Goal: Task Accomplishment & Management: Use online tool/utility

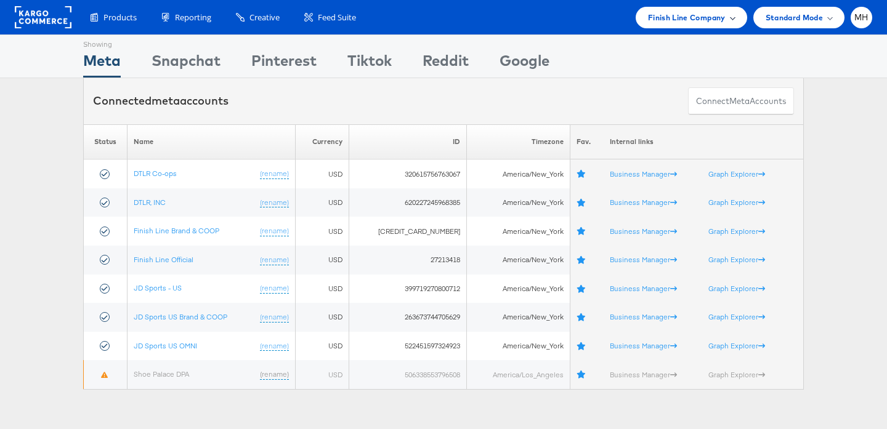
click at [671, 26] on div "Finish Line Company" at bounding box center [691, 18] width 111 height 22
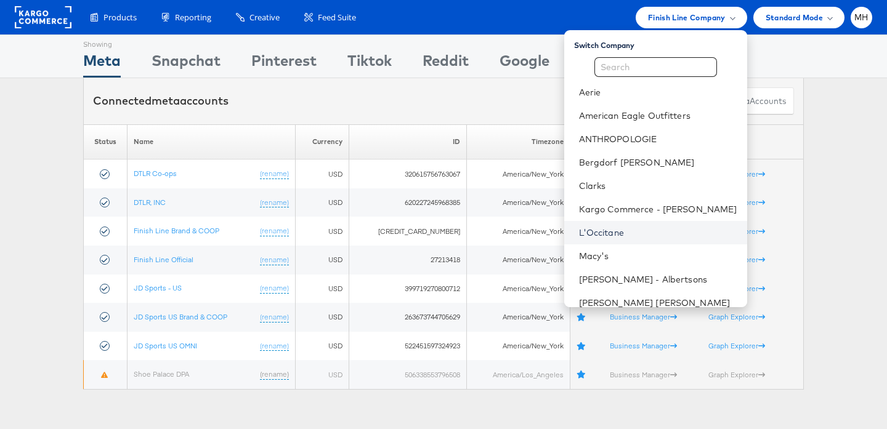
click at [642, 234] on link "L'Occitane" at bounding box center [658, 233] width 158 height 12
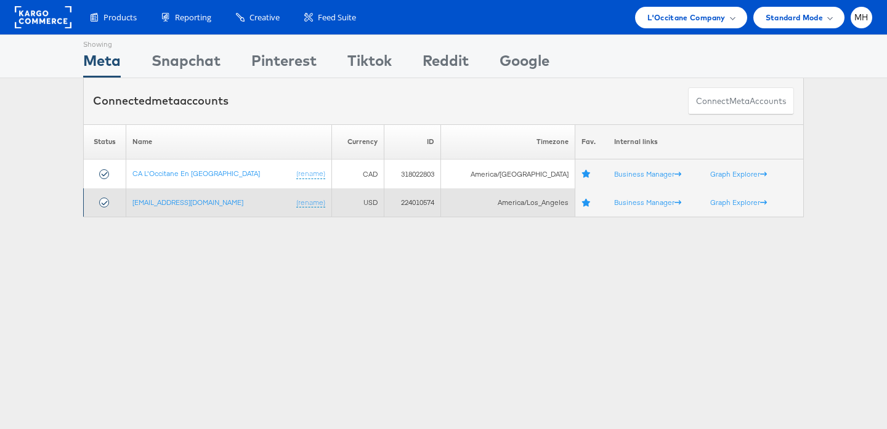
click at [201, 207] on td "social@us.loccitane.com (rename)" at bounding box center [229, 202] width 206 height 29
click at [198, 203] on link "[EMAIL_ADDRESS][DOMAIN_NAME]" at bounding box center [187, 202] width 111 height 9
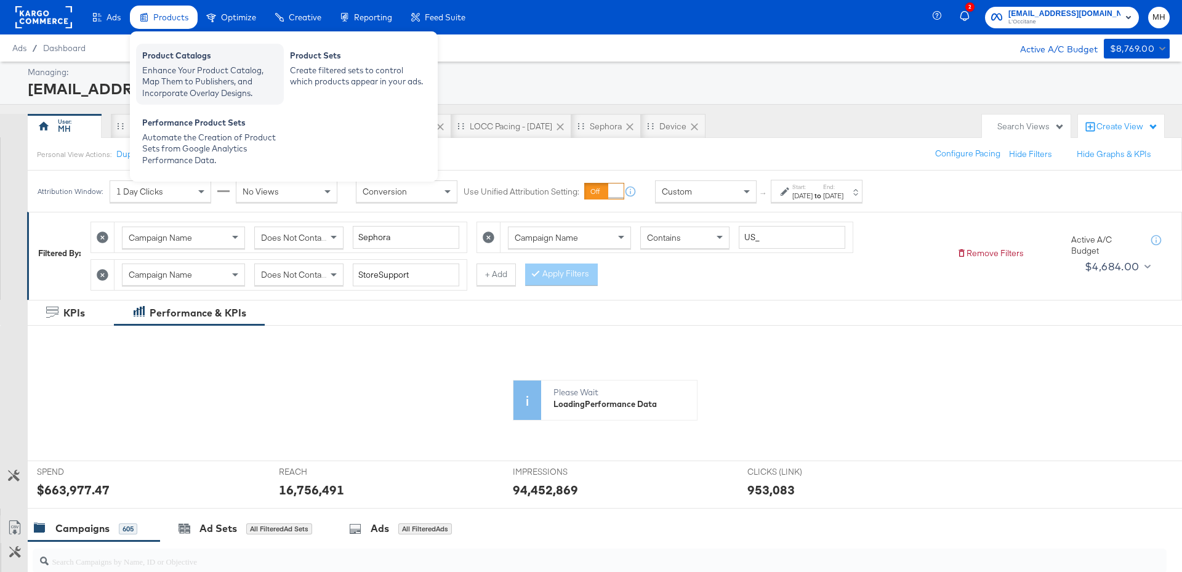
click at [176, 69] on div "Enhance Your Product Catalog, Map Them to Publishers, and Incorporate Overlay D…" at bounding box center [209, 82] width 135 height 34
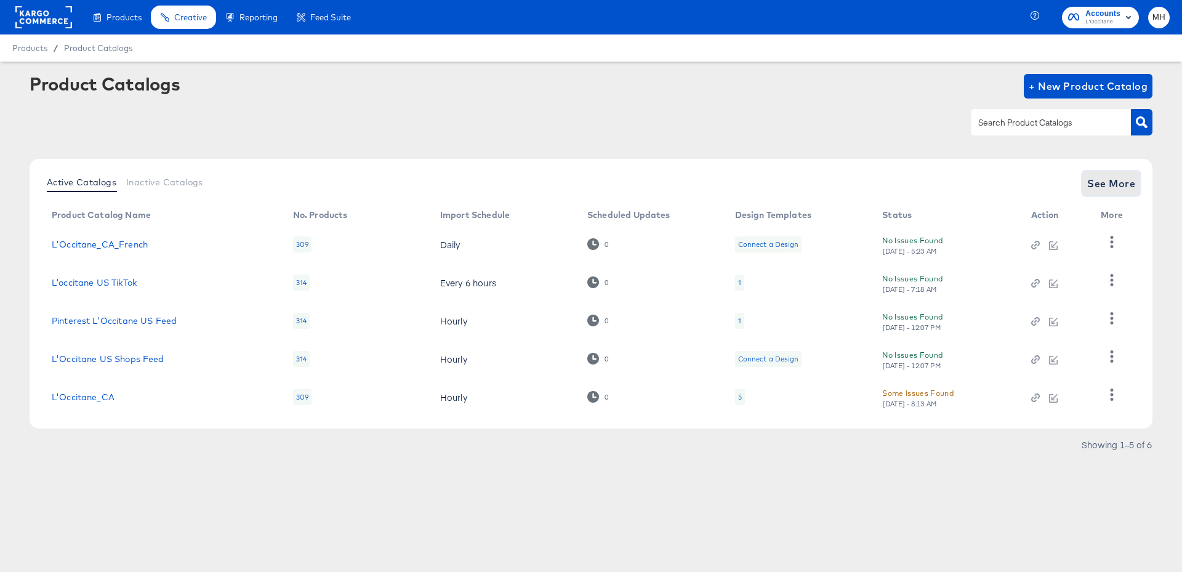
click at [1123, 186] on span "See More" at bounding box center [1112, 183] width 48 height 17
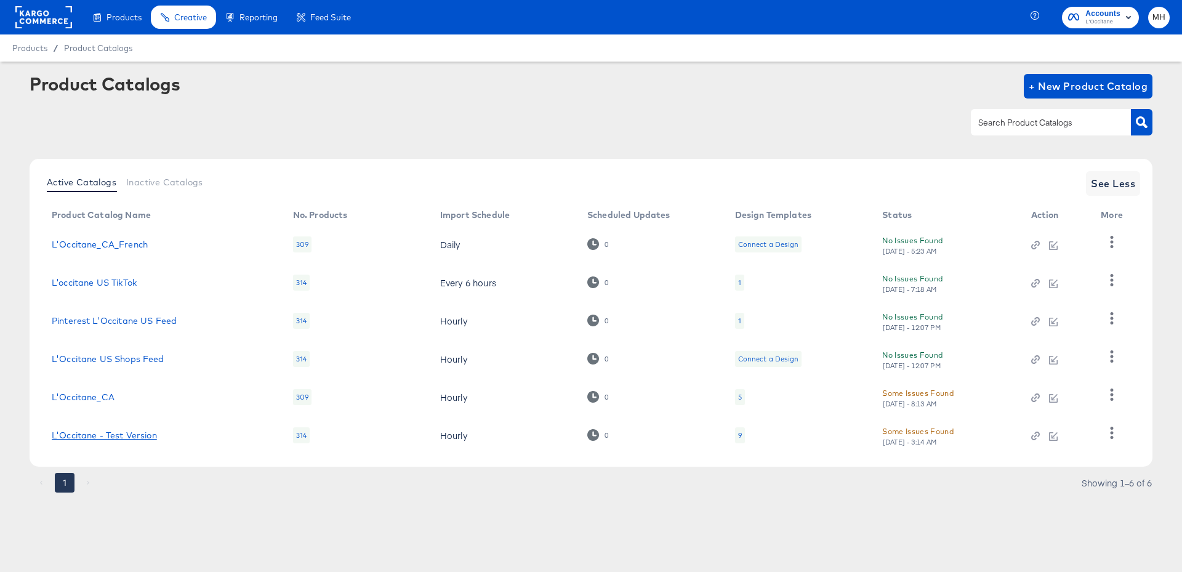
click at [139, 439] on link "L'Occitane - Test Version" at bounding box center [104, 436] width 105 height 10
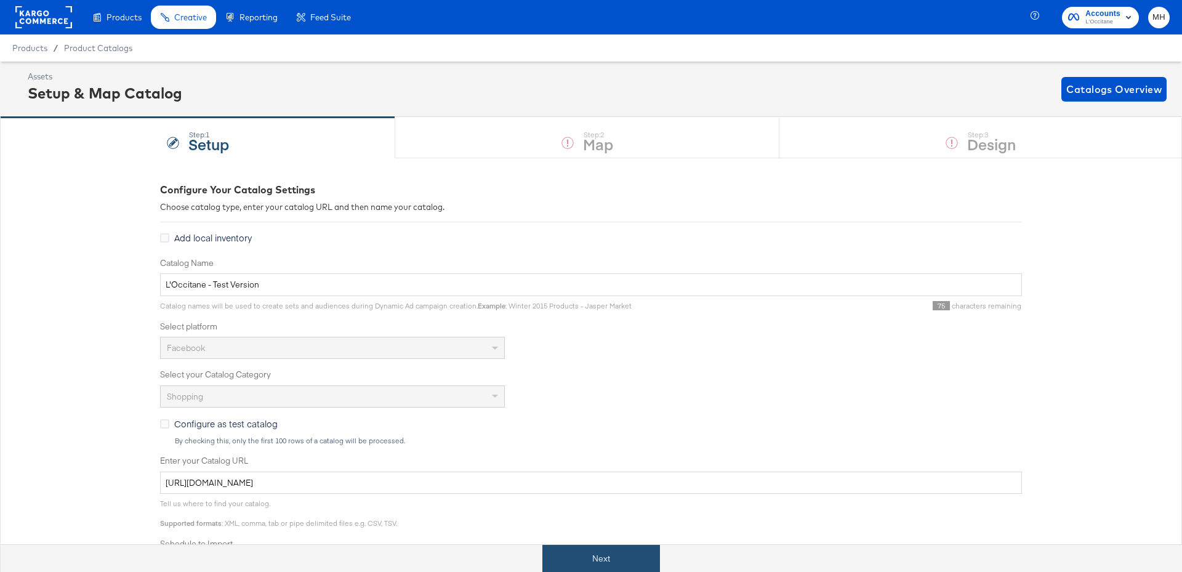
click at [571, 547] on button "Next" at bounding box center [602, 559] width 118 height 28
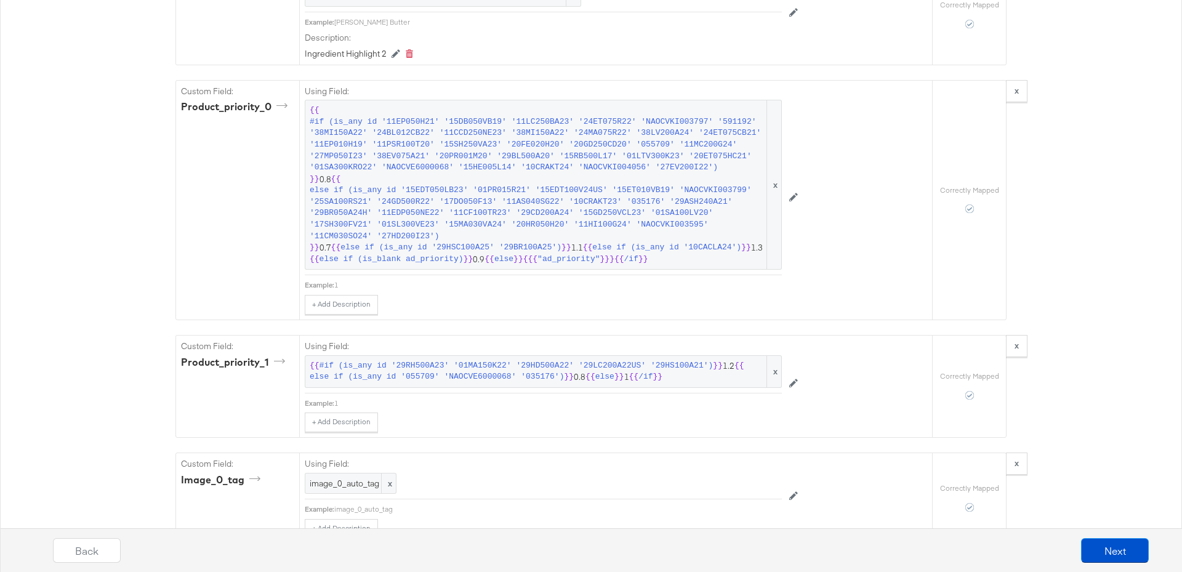
scroll to position [3849, 0]
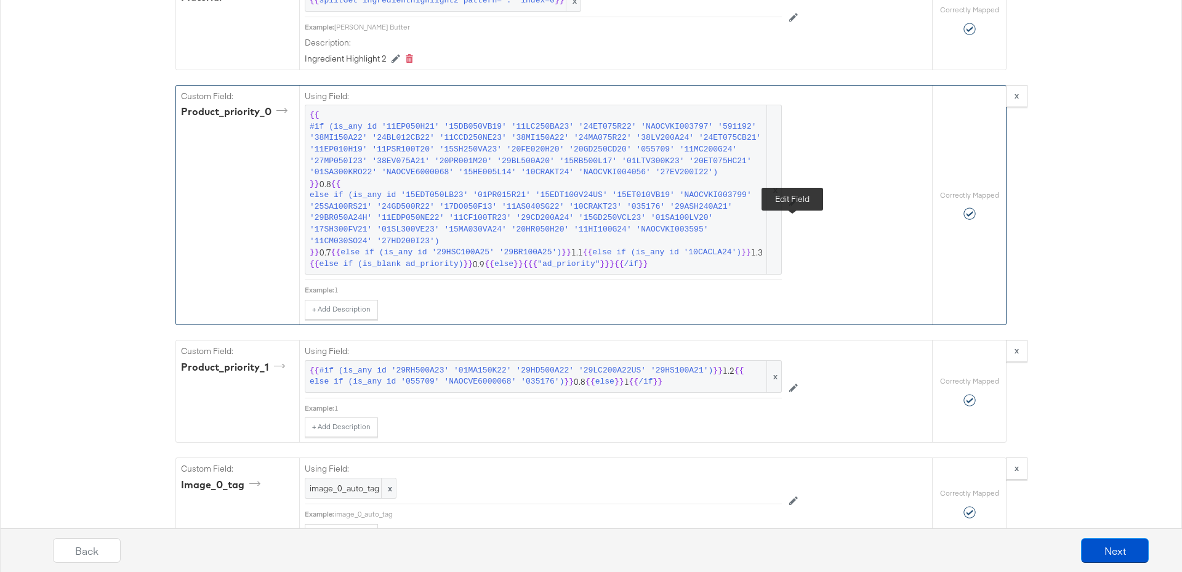
click at [795, 206] on icon at bounding box center [794, 202] width 9 height 9
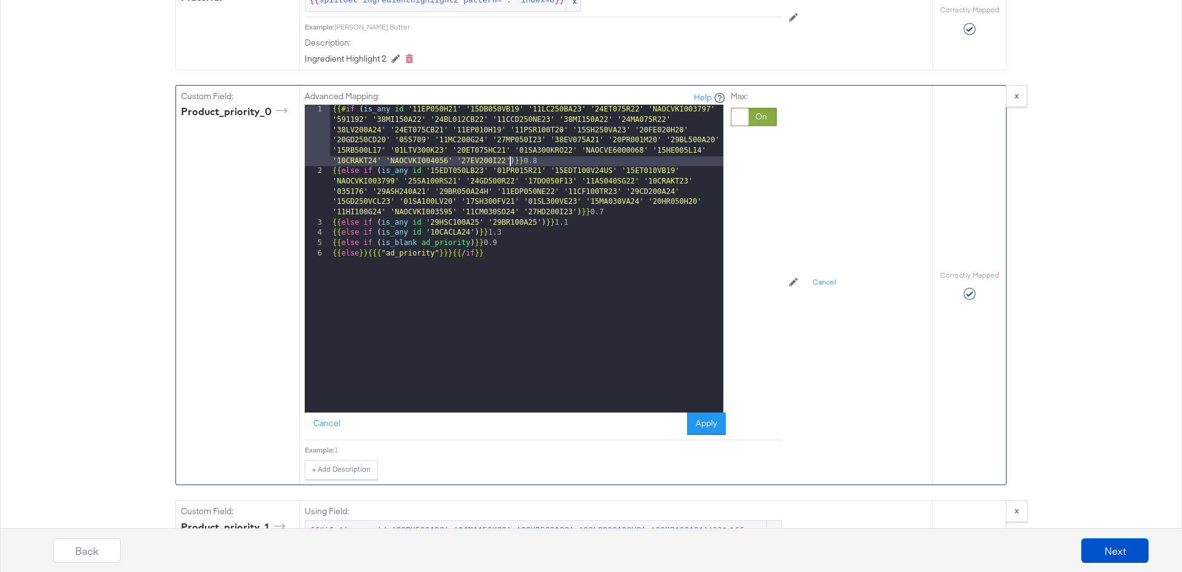
click at [509, 186] on div "{{# if ( is_any id '11EP050H21' '15DB050VB19' '11LC250BA23' '24ET075R22' 'NAOCV…" at bounding box center [527, 295] width 394 height 380
paste textarea
click at [702, 435] on button "Apply" at bounding box center [706, 424] width 39 height 22
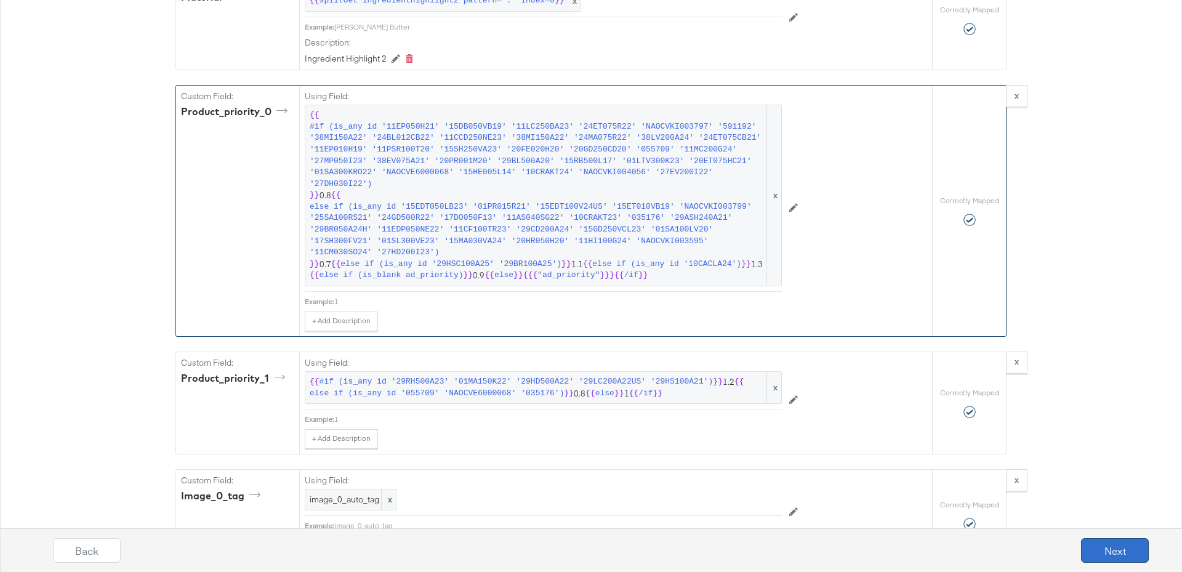
click at [1112, 550] on button "Next" at bounding box center [1115, 550] width 68 height 25
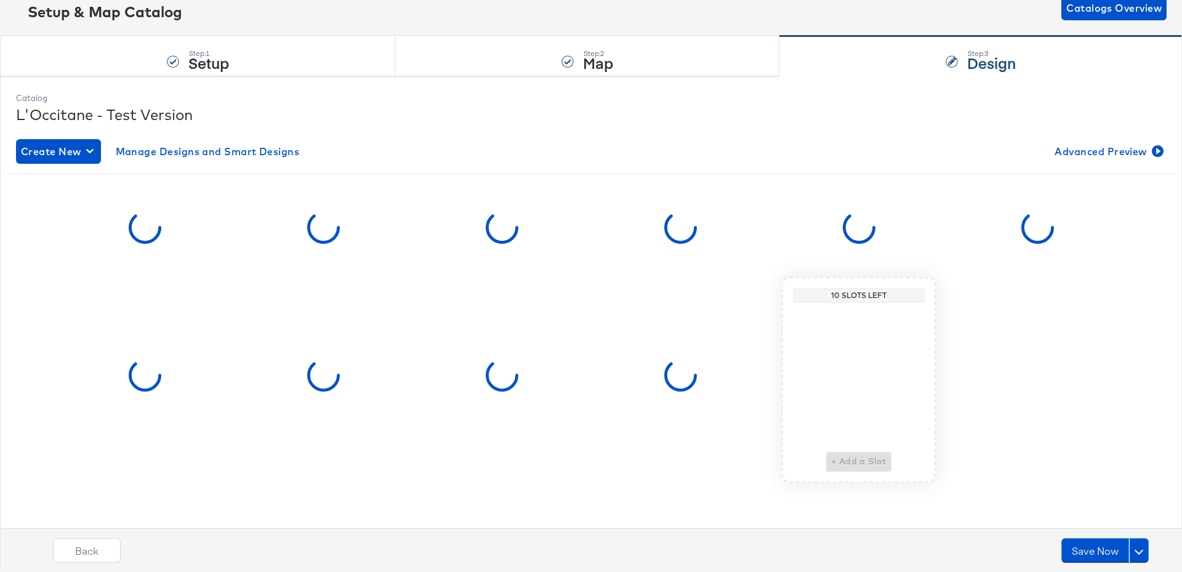
scroll to position [0, 0]
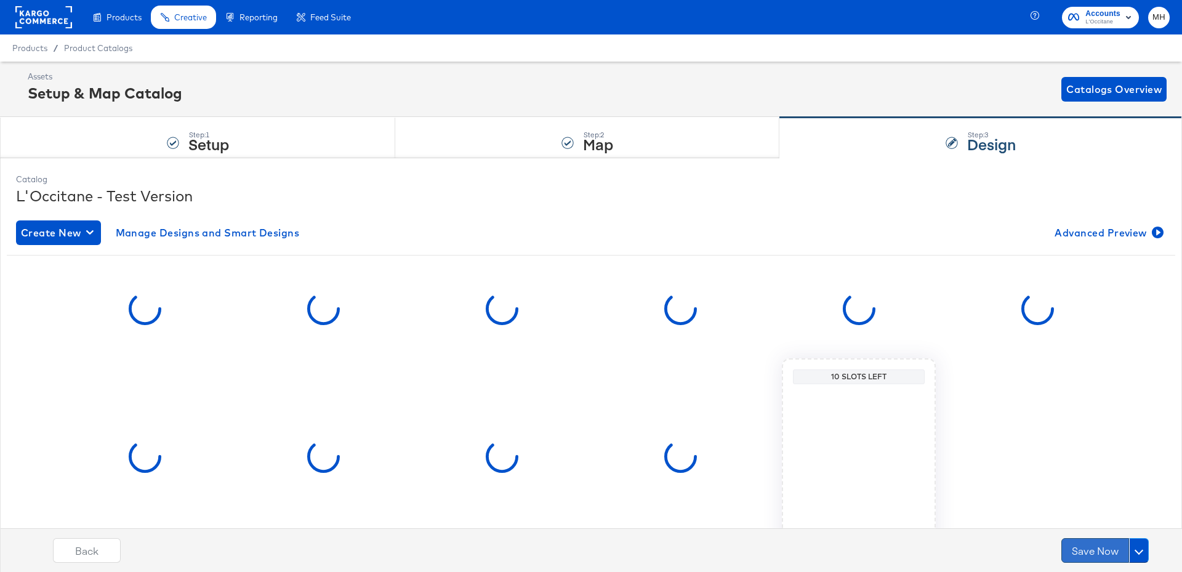
click at [1096, 551] on button "Save Now" at bounding box center [1096, 550] width 68 height 25
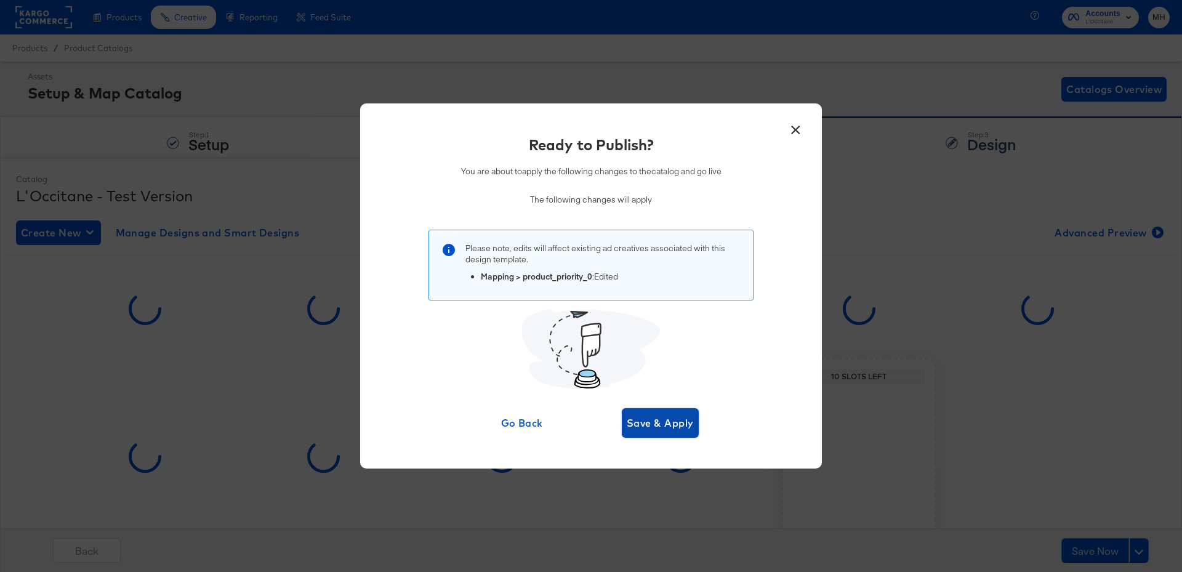
click at [667, 424] on span "Save & Apply" at bounding box center [660, 422] width 67 height 17
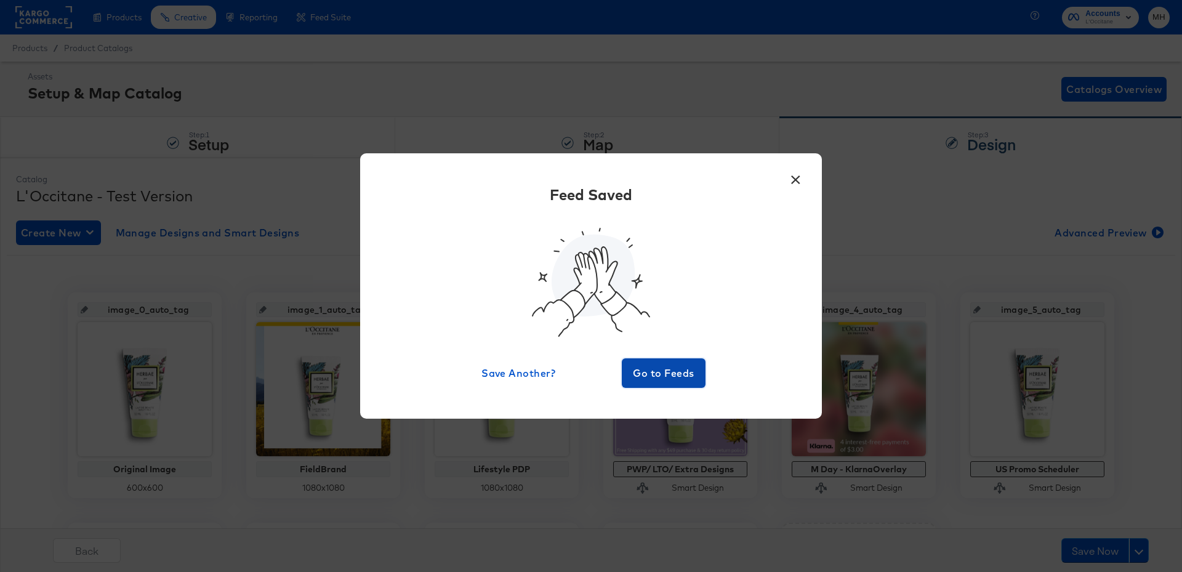
click at [647, 378] on span "Go to Feeds" at bounding box center [664, 373] width 74 height 17
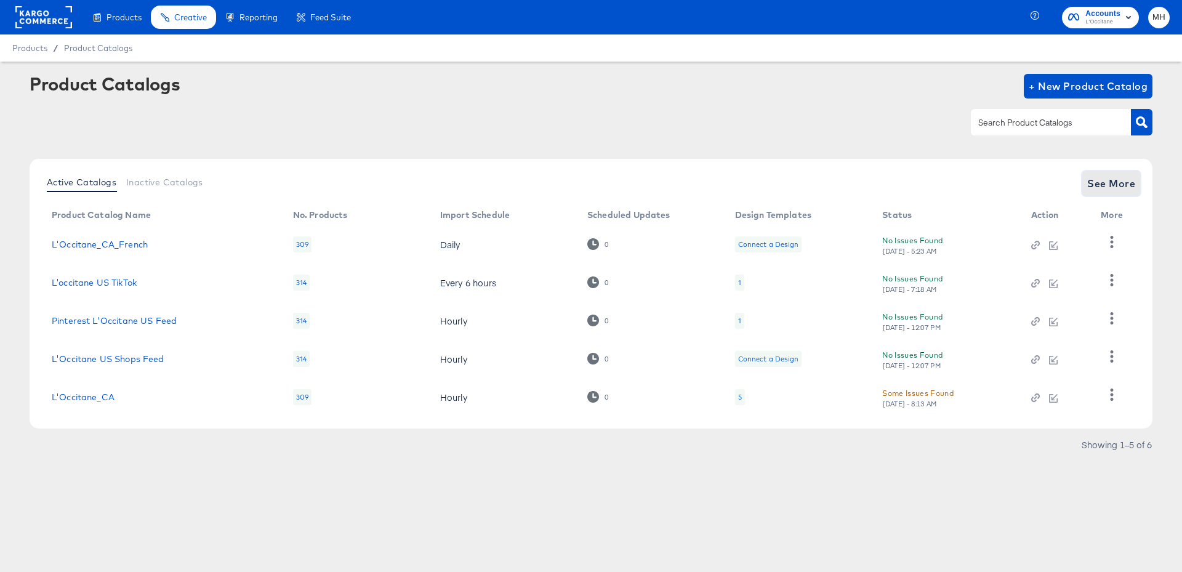
click at [1110, 179] on span "See More" at bounding box center [1112, 183] width 48 height 17
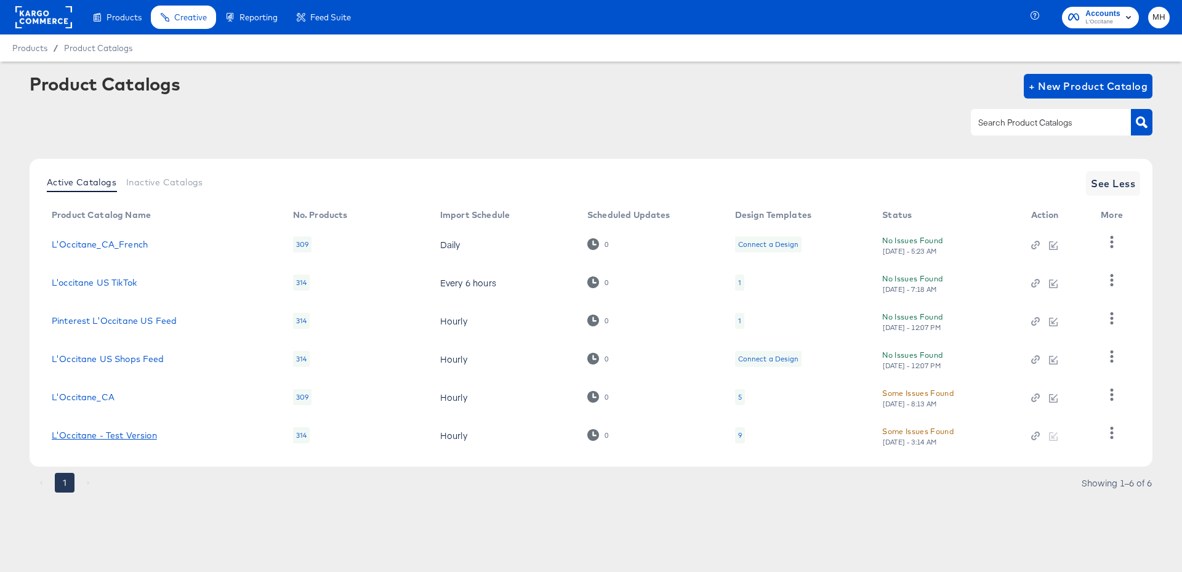
click at [100, 438] on link "L'Occitane - Test Version" at bounding box center [104, 436] width 105 height 10
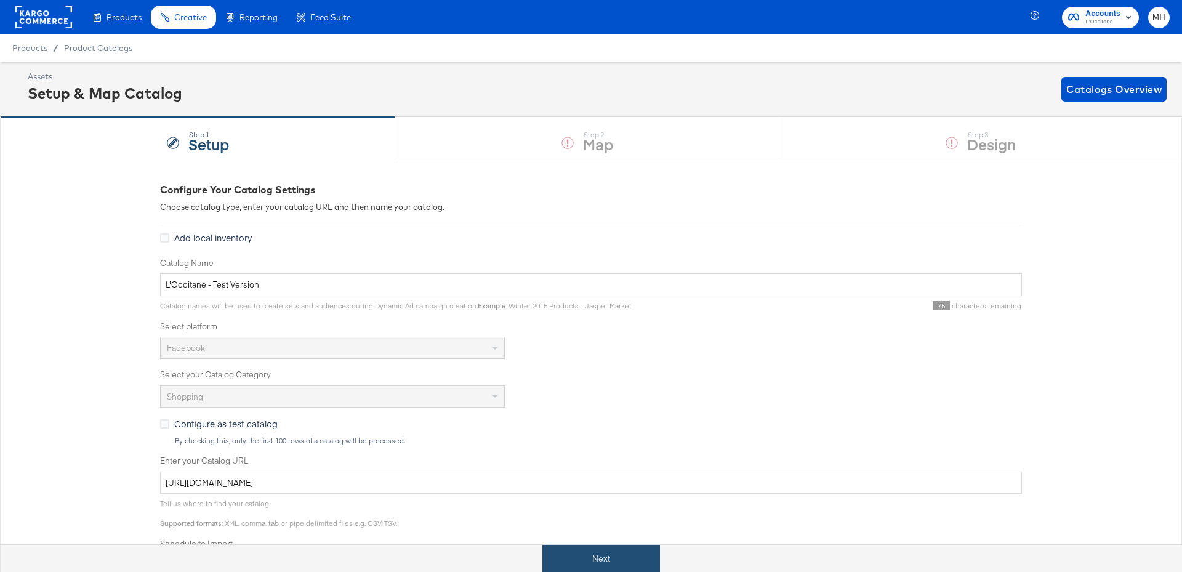
click at [596, 549] on button "Next" at bounding box center [602, 559] width 118 height 28
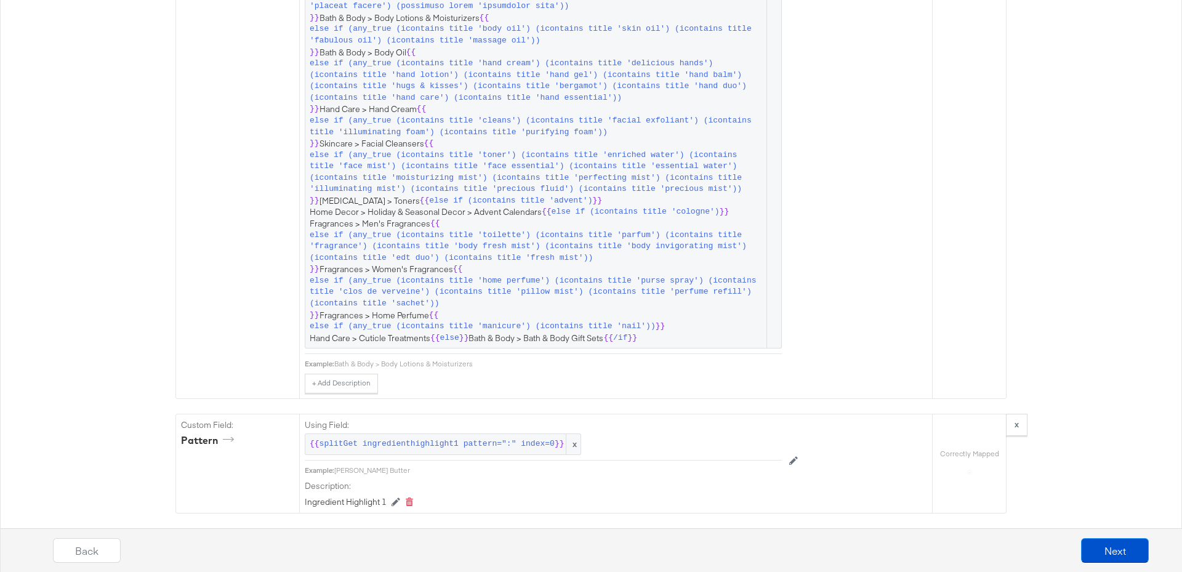
scroll to position [3822, 0]
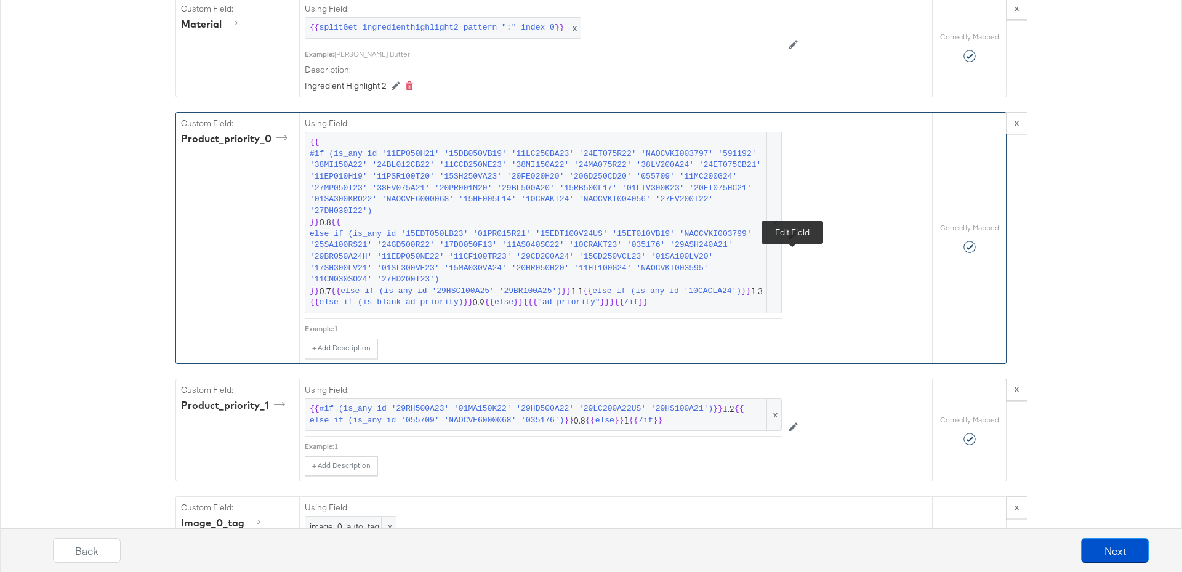
click at [794, 239] on icon at bounding box center [794, 234] width 9 height 9
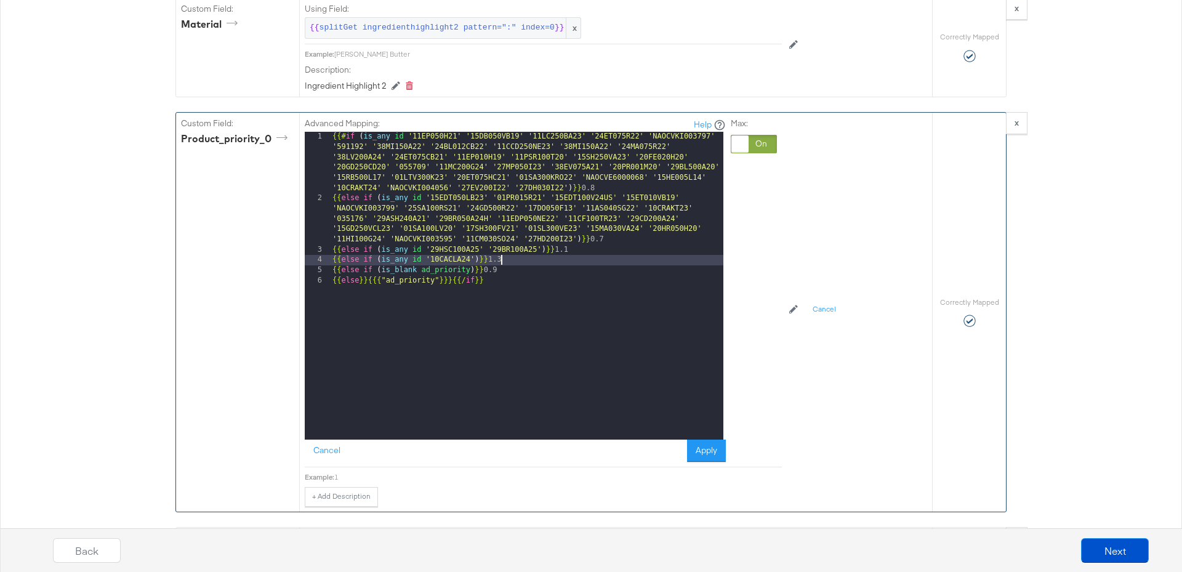
click at [539, 280] on div "{{# if ( is_any id '11EP050H21' '15DB050VB19' '11LC250BA23' '24ET075R22' 'NAOCV…" at bounding box center [527, 322] width 394 height 380
click at [542, 272] on div "{{# if ( is_any id '11EP050H21' '15DB050VB19' '11LC250BA23' '24ET075R22' 'NAOCV…" at bounding box center [527, 322] width 394 height 380
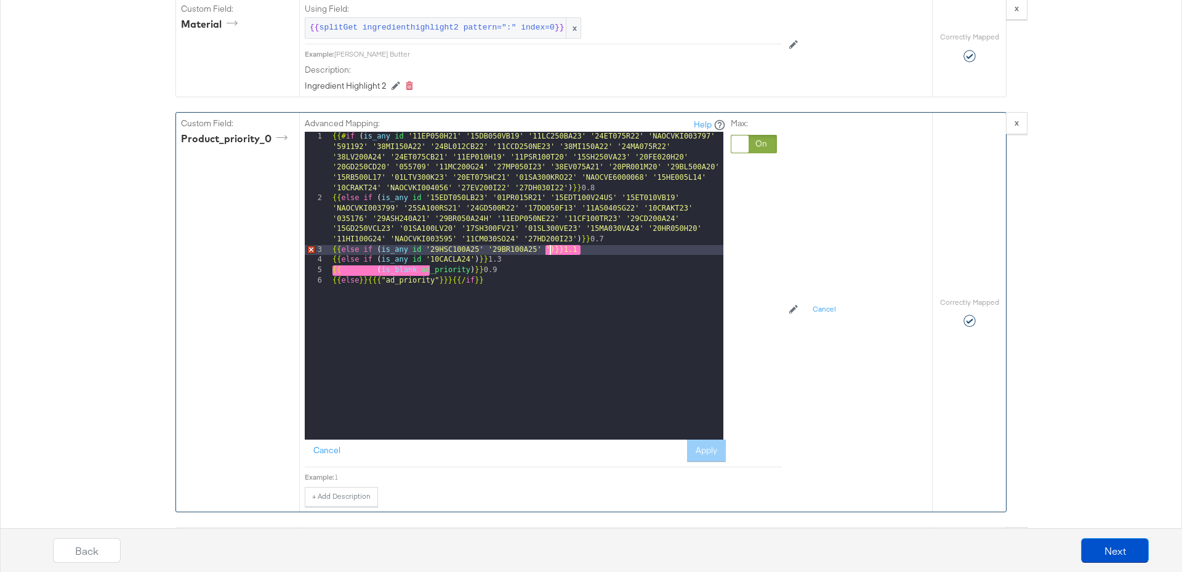
paste textarea
click at [703, 462] on button "Apply" at bounding box center [706, 451] width 39 height 22
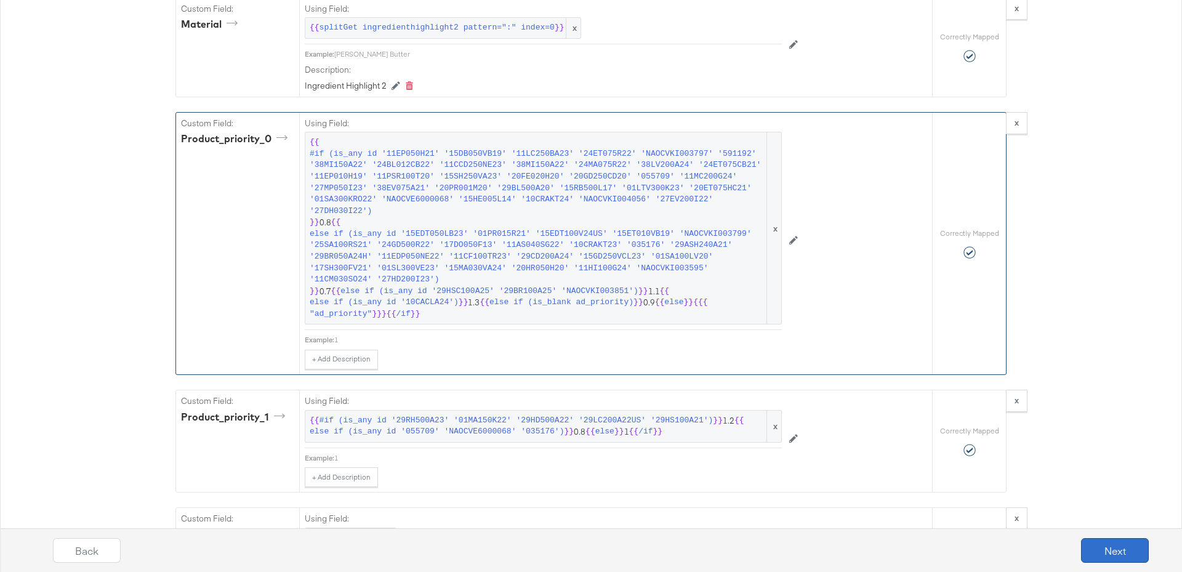
click at [1128, 562] on button "Next" at bounding box center [1115, 550] width 68 height 25
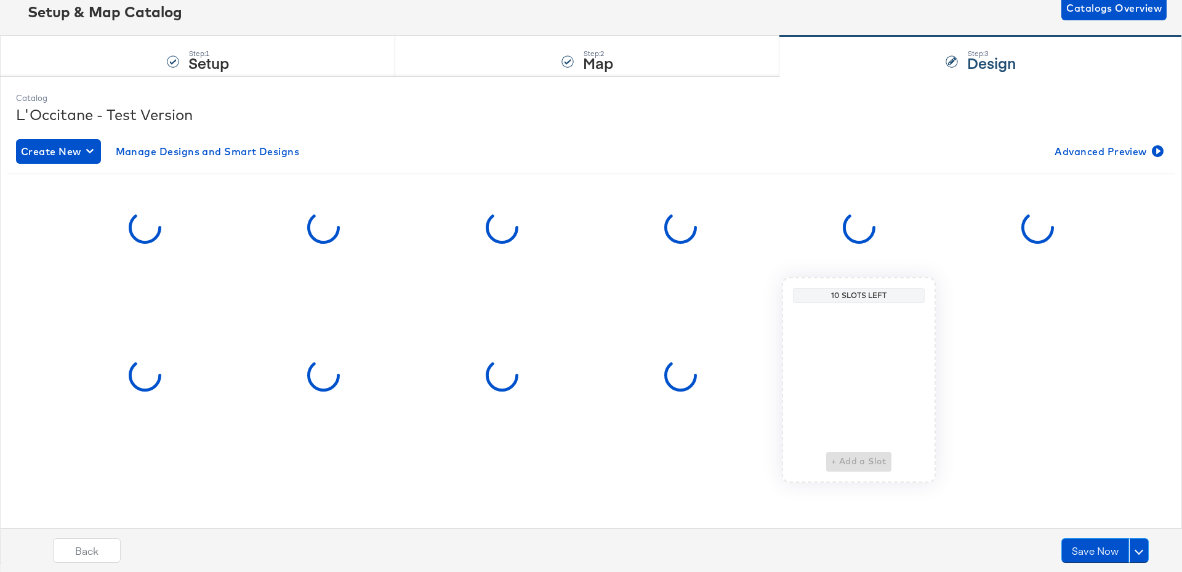
scroll to position [0, 0]
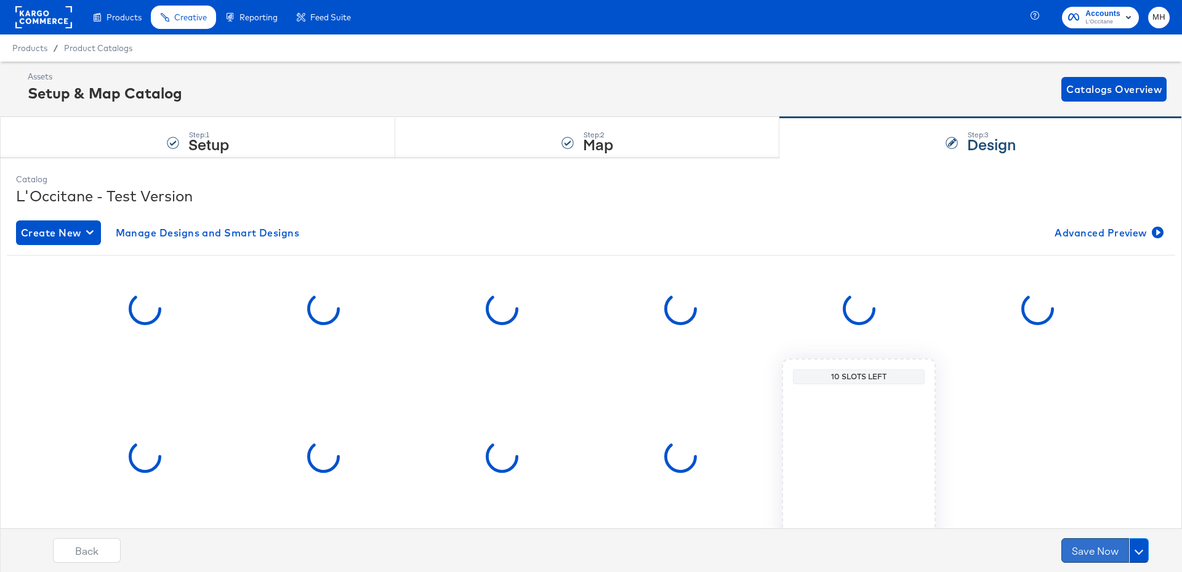
click at [1102, 554] on button "Save Now" at bounding box center [1096, 550] width 68 height 25
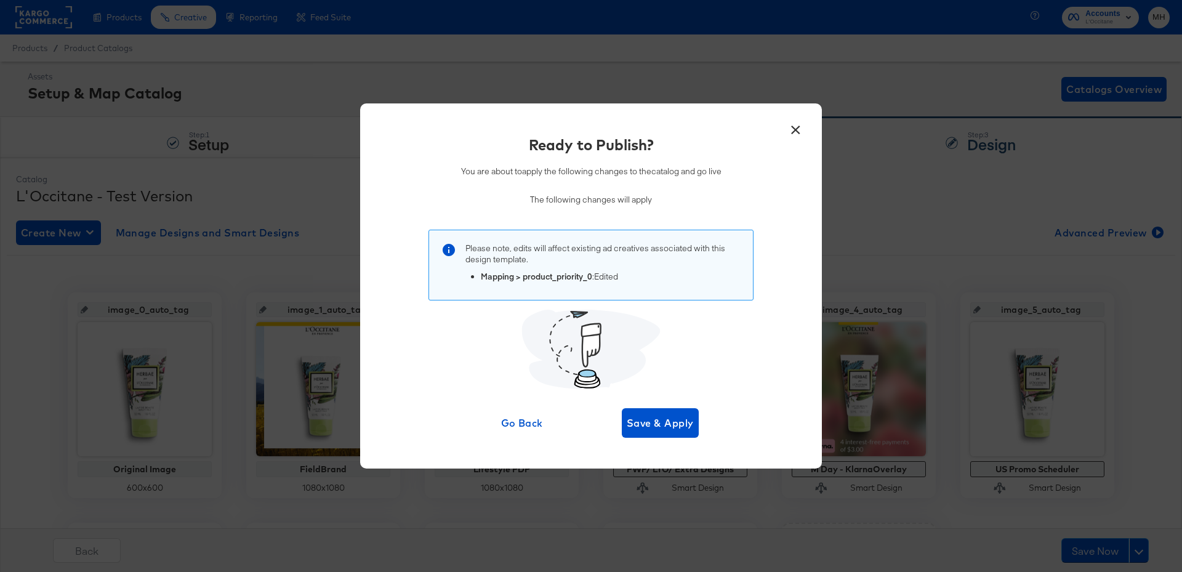
click at [667, 406] on div "Ready to Publish? You are about to apply the following changes to the catalog a…" at bounding box center [591, 285] width 425 height 303
click at [655, 432] on button "Save & Apply" at bounding box center [660, 423] width 77 height 30
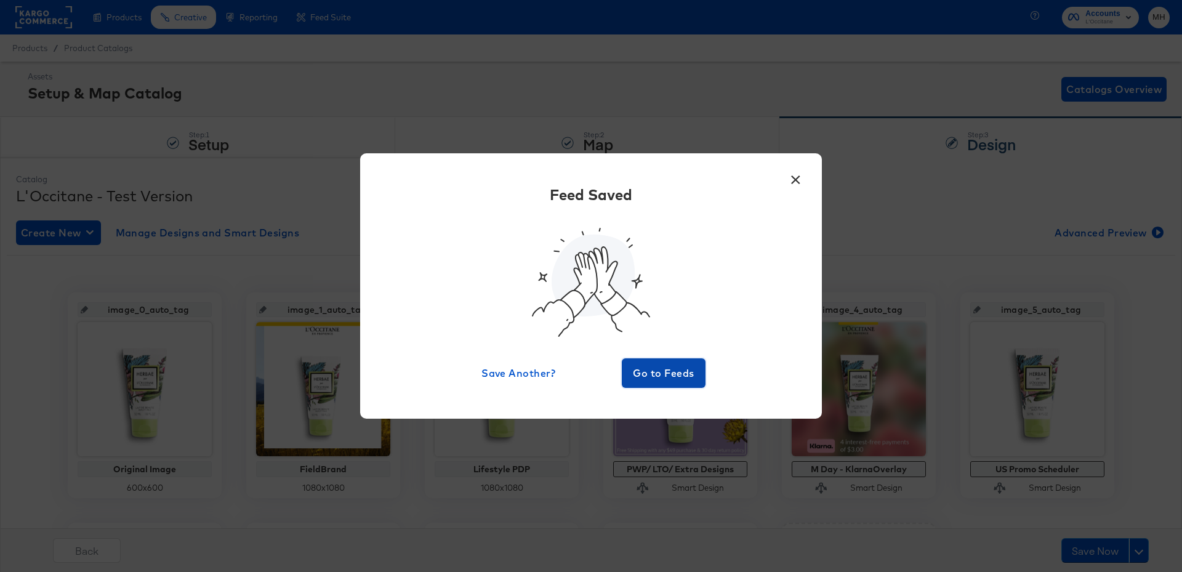
click at [678, 365] on span "Go to Feeds" at bounding box center [664, 373] width 74 height 17
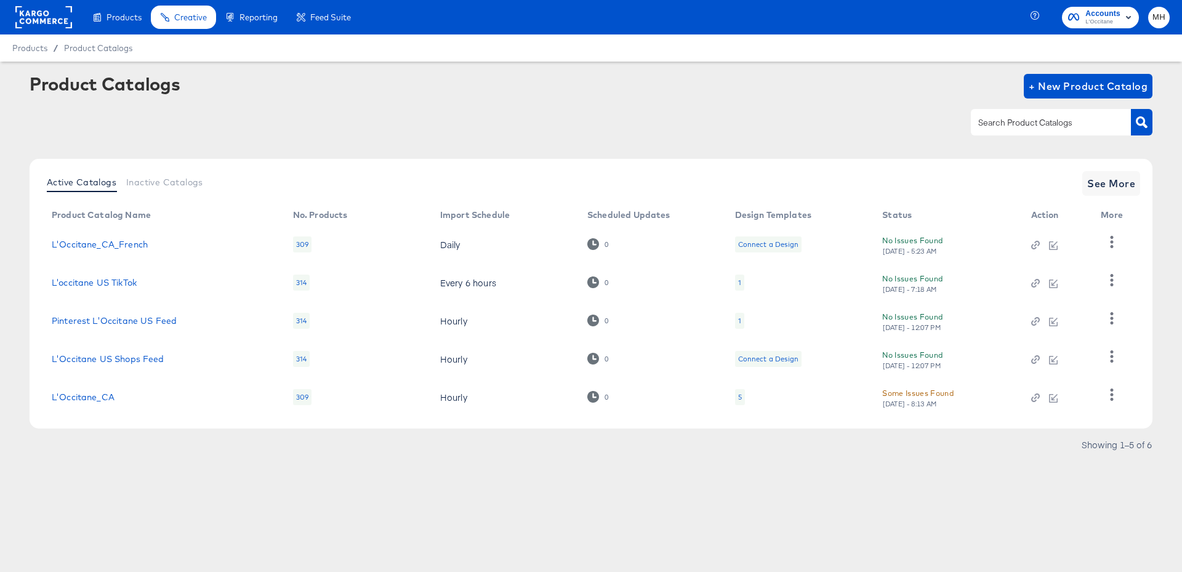
click at [70, 18] on rect at bounding box center [43, 17] width 57 height 22
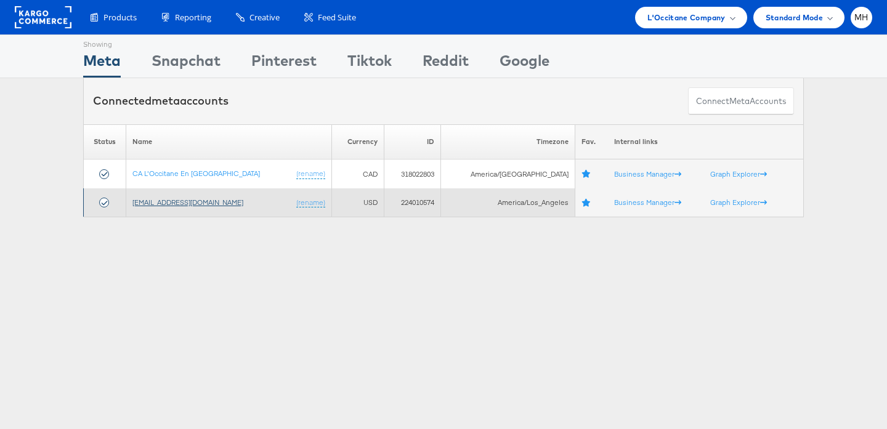
click at [179, 205] on link "[EMAIL_ADDRESS][DOMAIN_NAME]" at bounding box center [187, 202] width 111 height 9
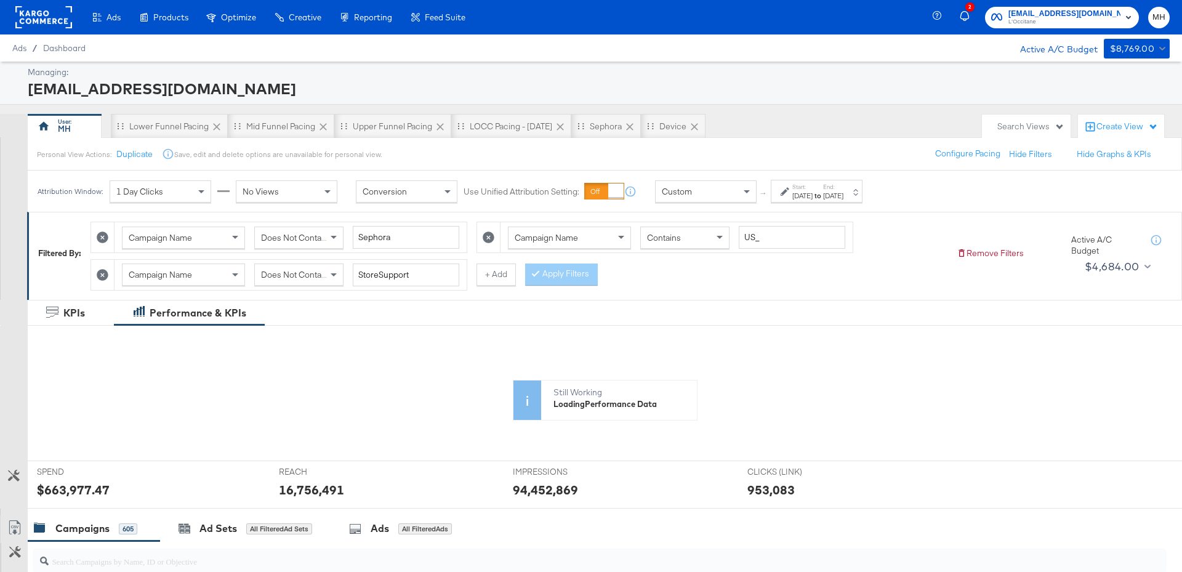
click at [823, 191] on strong "to" at bounding box center [818, 195] width 10 height 9
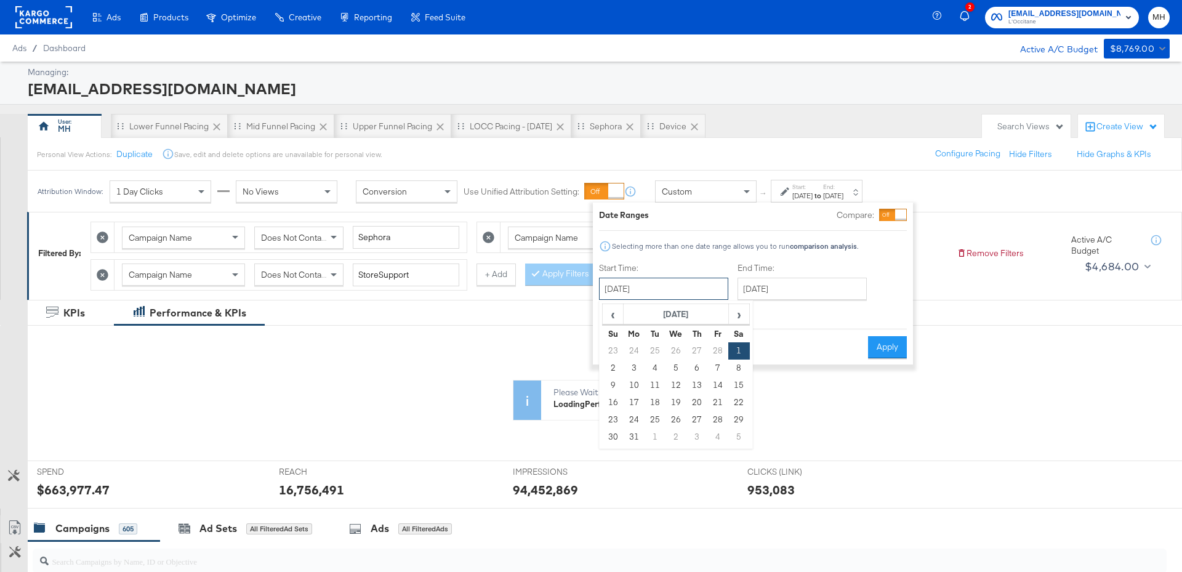
click at [653, 284] on input "[DATE]" at bounding box center [663, 289] width 129 height 22
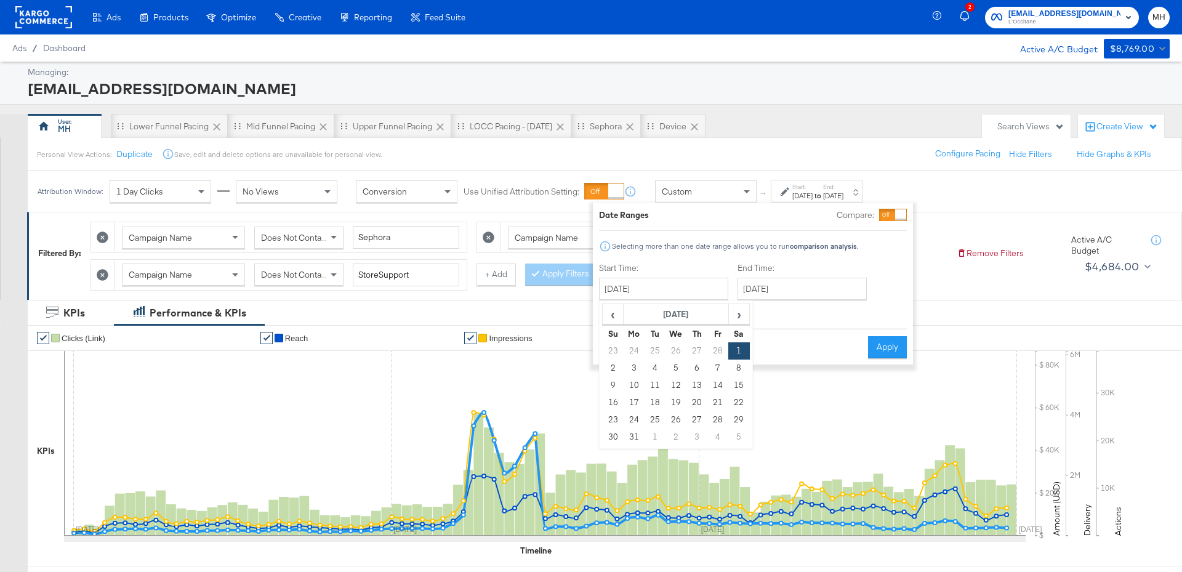
click at [700, 192] on div "Custom" at bounding box center [706, 191] width 100 height 21
click at [632, 346] on button "Cancel" at bounding box center [621, 347] width 44 height 22
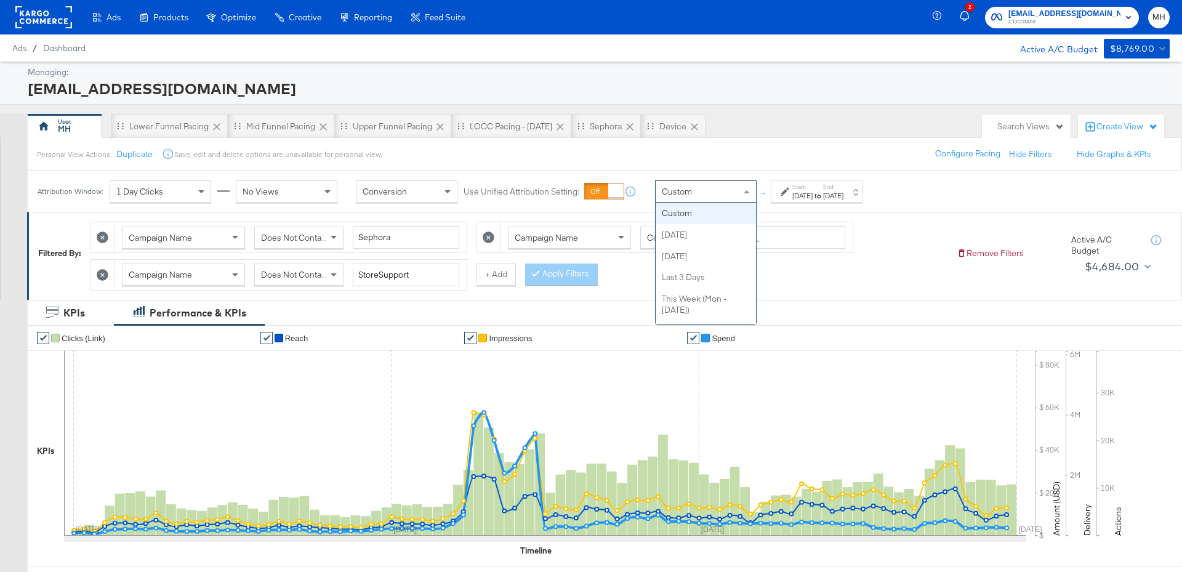
click at [716, 196] on div "Custom" at bounding box center [706, 191] width 100 height 21
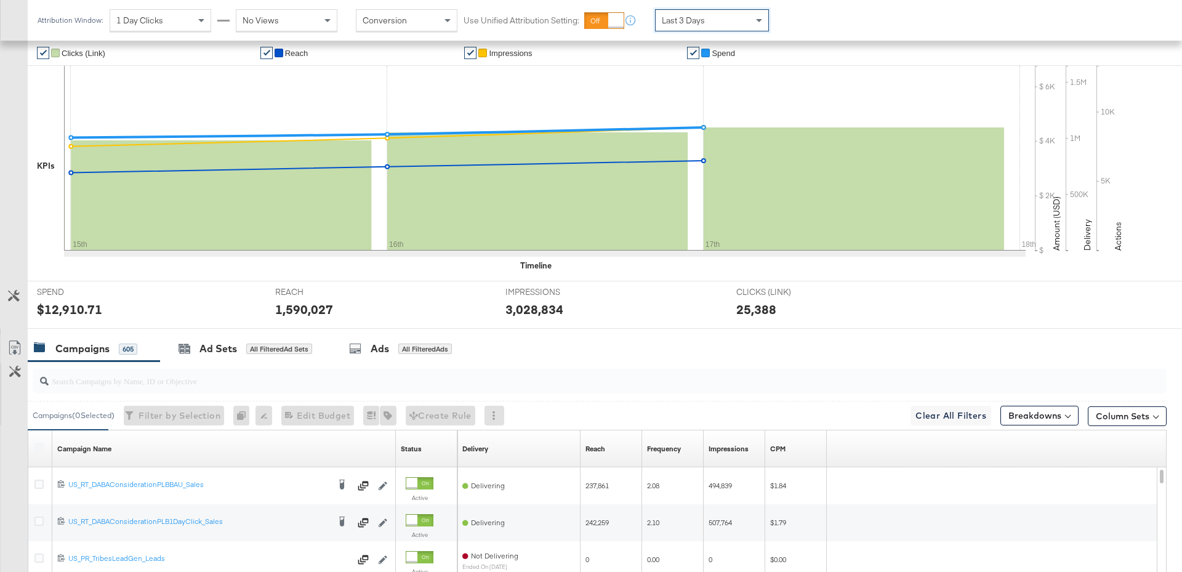
scroll to position [562, 0]
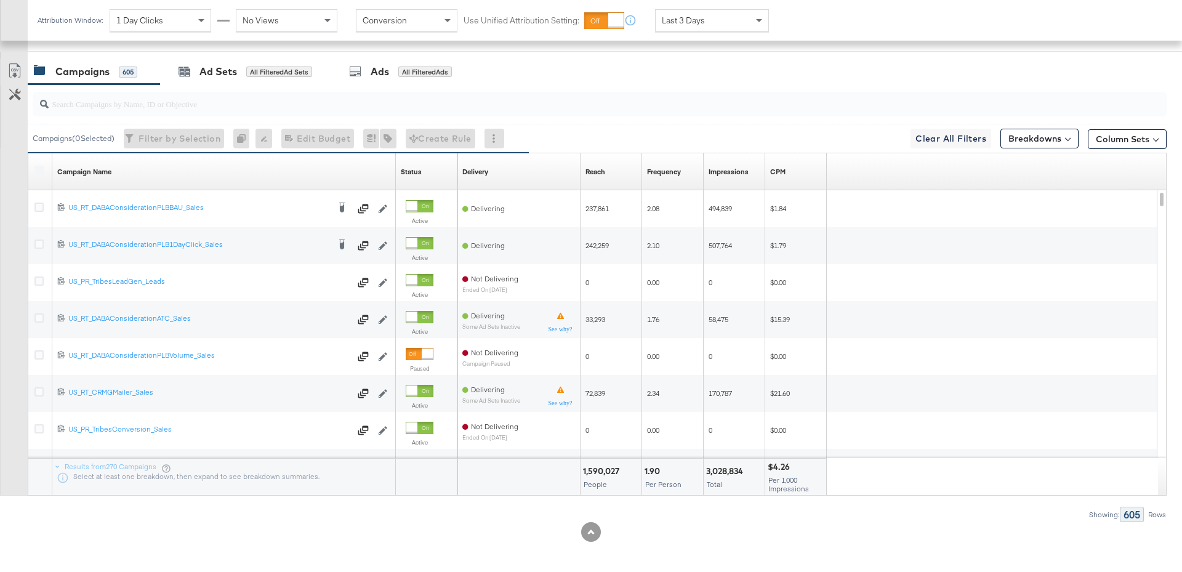
click at [624, 165] on div "Reach Sorting Unavailable" at bounding box center [612, 172] width 62 height 20
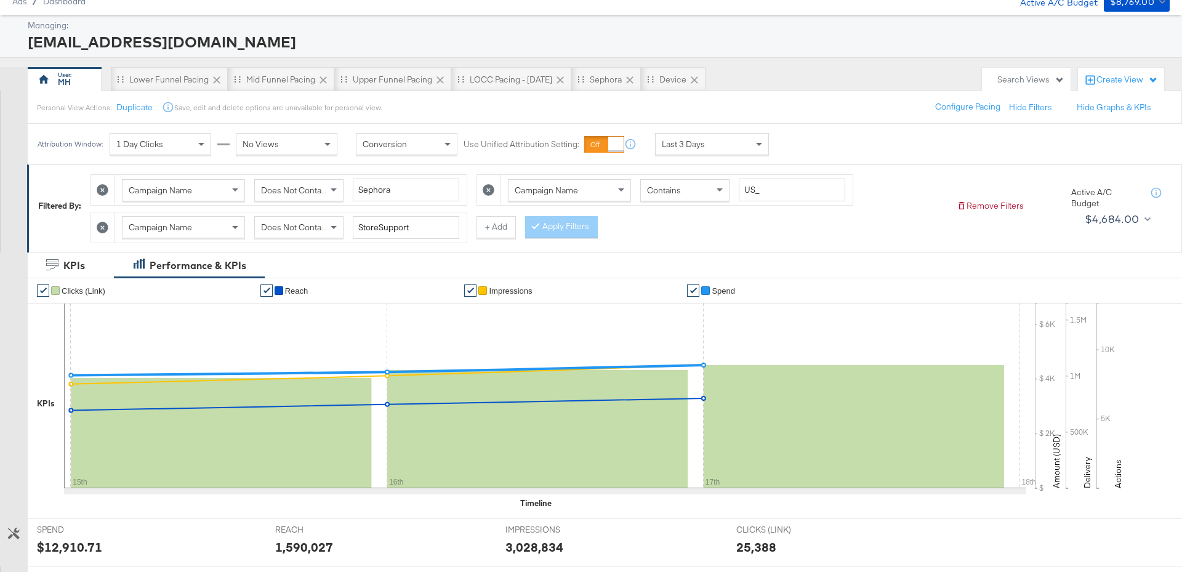
scroll to position [512, 0]
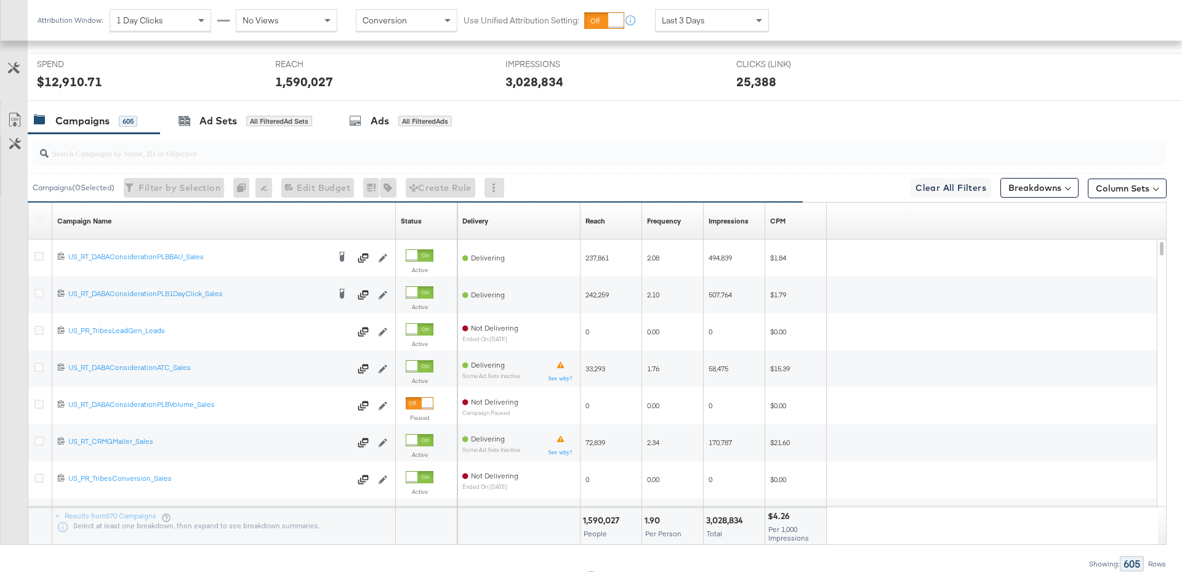
click at [623, 217] on div "Reach Sorting Unavailable" at bounding box center [612, 221] width 62 height 20
click at [616, 217] on div "Reach Sorting Unavailable" at bounding box center [612, 221] width 62 height 20
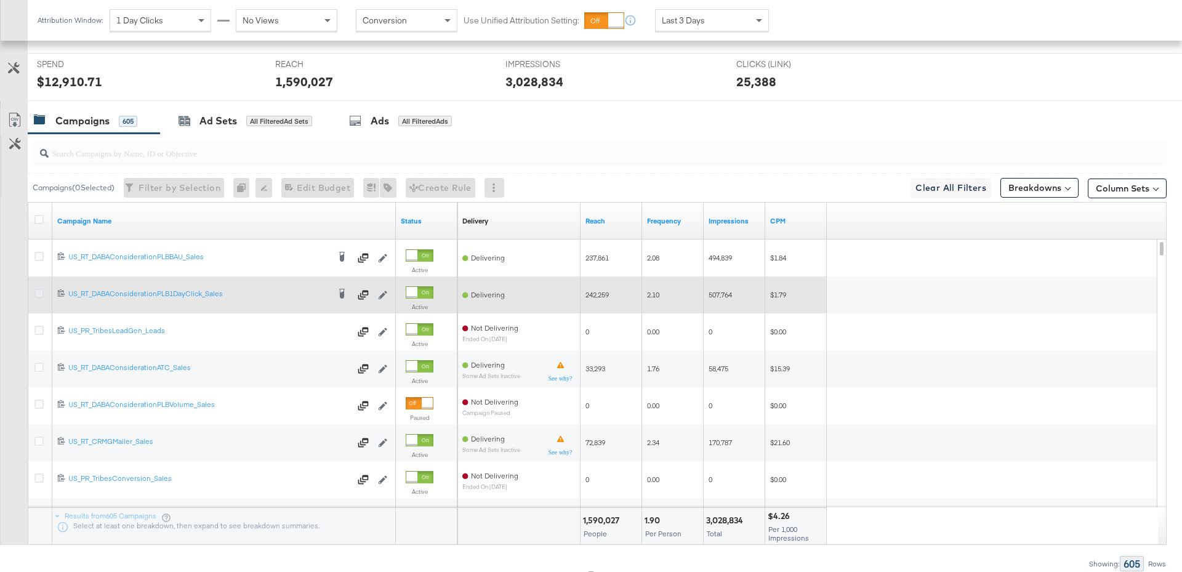
click at [41, 291] on icon at bounding box center [38, 293] width 9 height 9
click at [0, 0] on input "checkbox" at bounding box center [0, 0] width 0 height 0
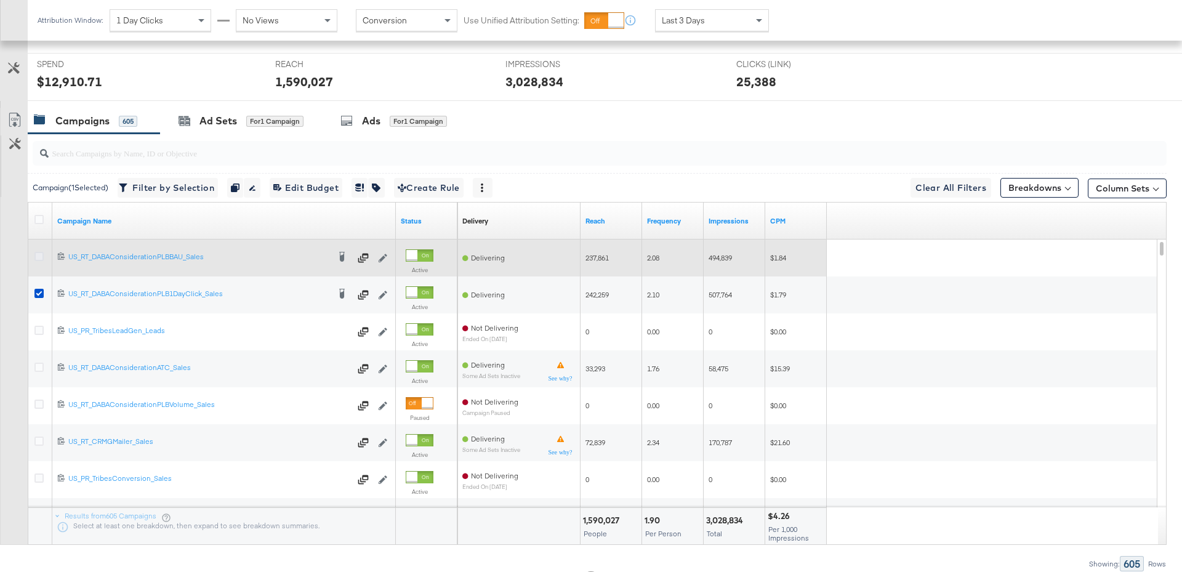
click at [37, 252] on icon at bounding box center [38, 256] width 9 height 9
click at [0, 0] on input "checkbox" at bounding box center [0, 0] width 0 height 0
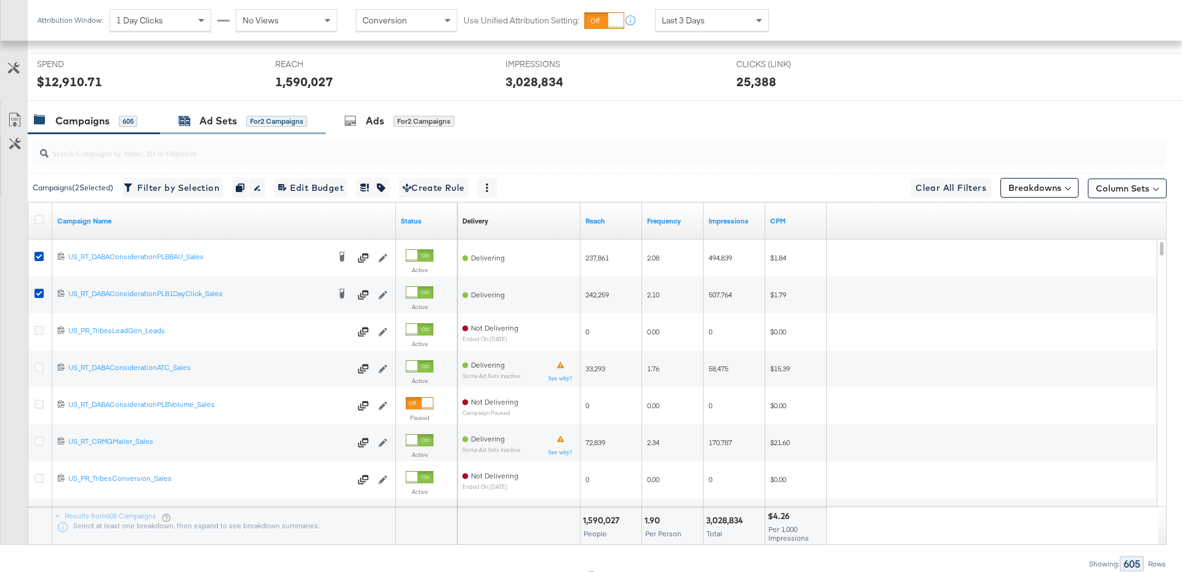
click at [220, 114] on div "Ad Sets" at bounding box center [219, 121] width 38 height 14
